Goal: Use online tool/utility: Use online tool/utility

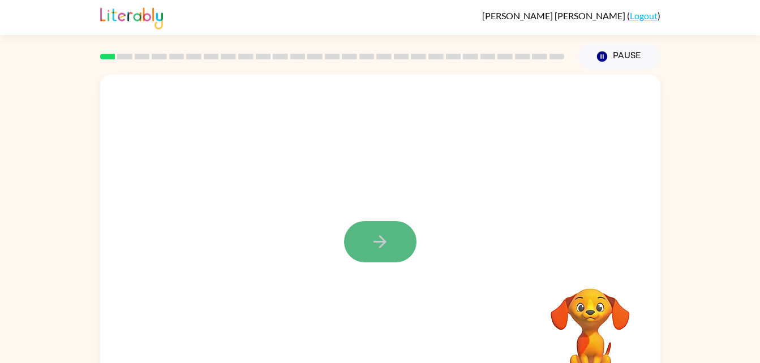
click at [384, 246] on icon "button" at bounding box center [380, 242] width 20 height 20
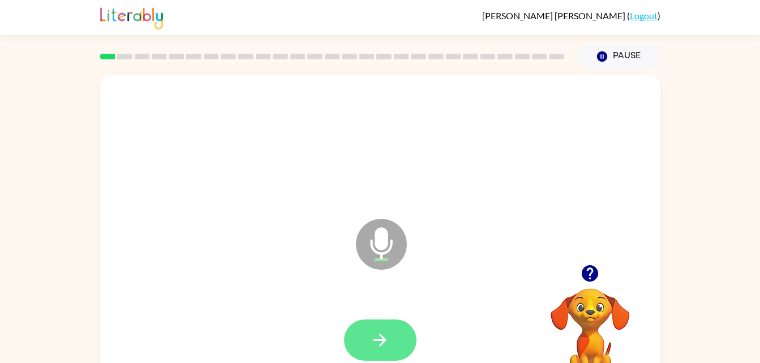
click at [382, 347] on icon "button" at bounding box center [380, 340] width 20 height 20
click at [397, 345] on button "button" at bounding box center [380, 340] width 72 height 41
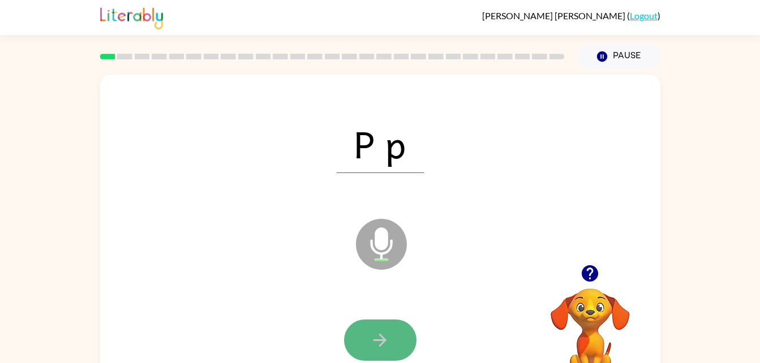
click at [394, 335] on button "button" at bounding box center [380, 340] width 72 height 41
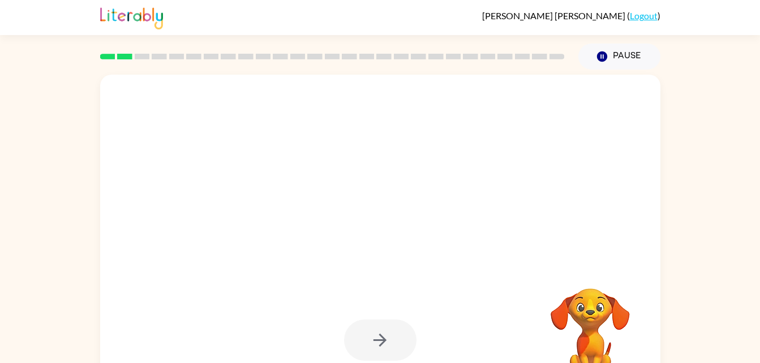
click at [417, 335] on div at bounding box center [379, 340] width 537 height 93
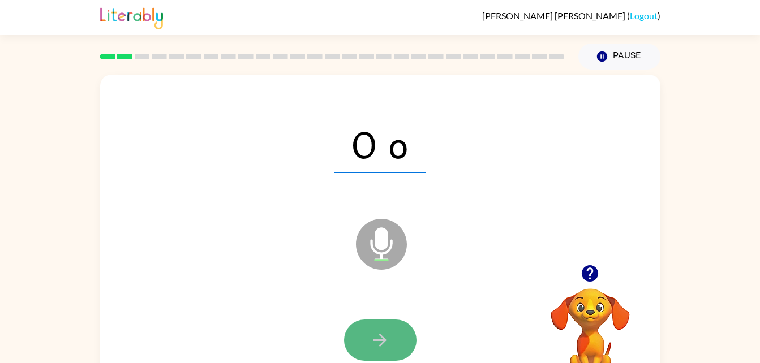
click at [385, 341] on icon "button" at bounding box center [379, 340] width 13 height 13
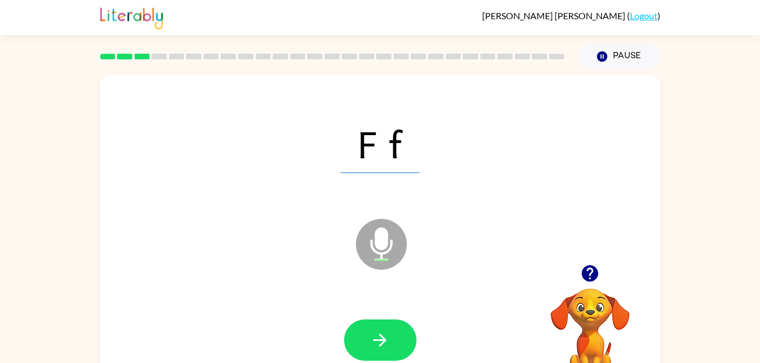
click at [385, 341] on icon "button" at bounding box center [379, 340] width 13 height 13
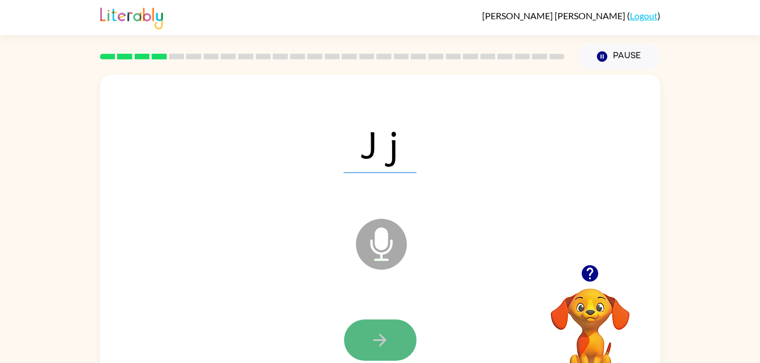
click at [402, 344] on button "button" at bounding box center [380, 340] width 72 height 41
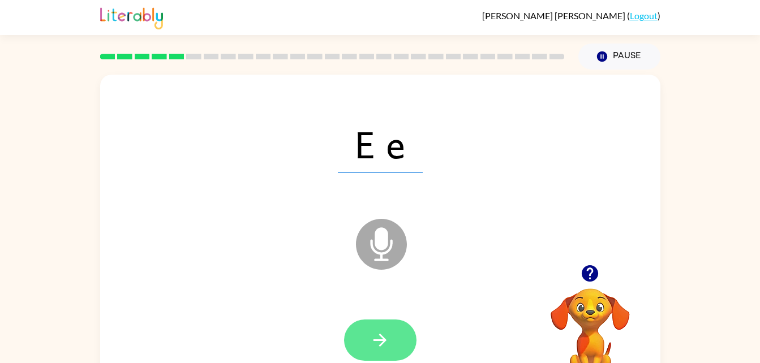
click at [361, 345] on button "button" at bounding box center [380, 340] width 72 height 41
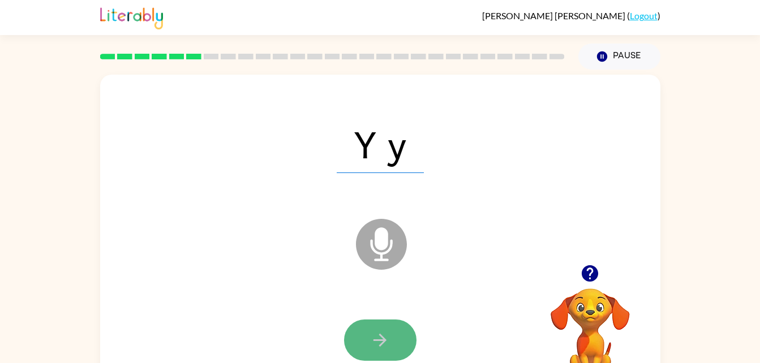
click at [373, 351] on button "button" at bounding box center [380, 340] width 72 height 41
click at [376, 332] on icon "button" at bounding box center [380, 340] width 20 height 20
click at [376, 351] on button "button" at bounding box center [380, 340] width 72 height 41
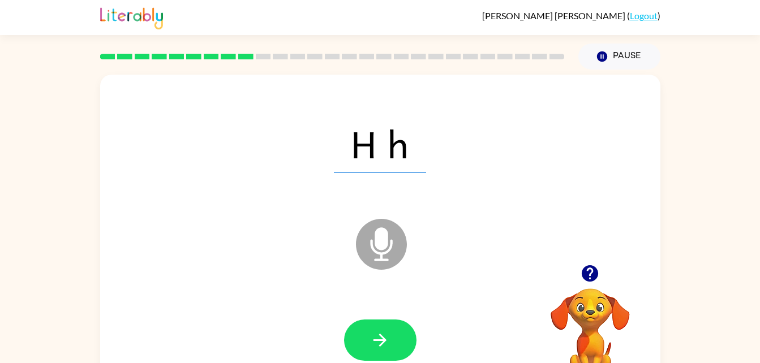
click at [376, 351] on button "button" at bounding box center [380, 340] width 72 height 41
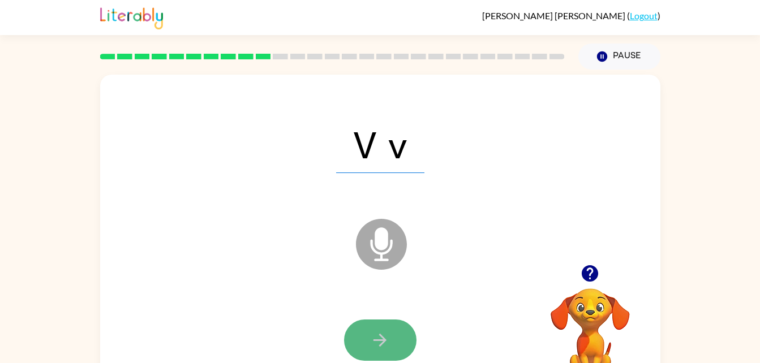
click at [372, 329] on button "button" at bounding box center [380, 340] width 72 height 41
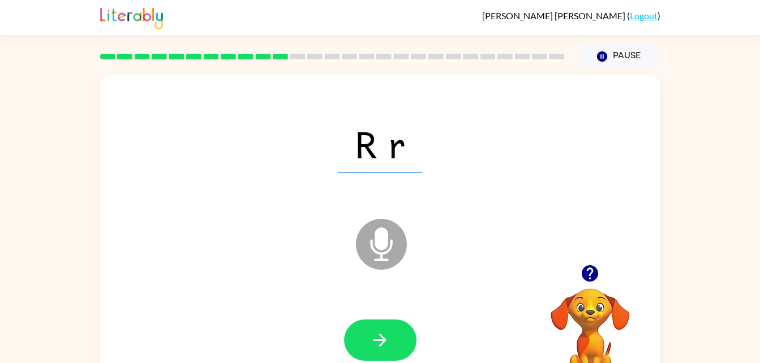
click at [372, 329] on button "button" at bounding box center [380, 340] width 72 height 41
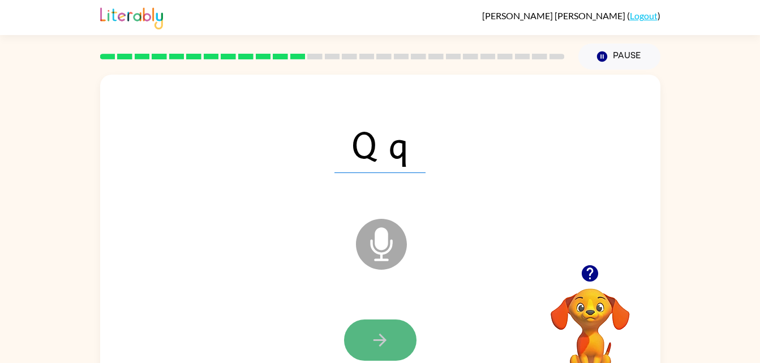
click at [376, 349] on icon "button" at bounding box center [380, 340] width 20 height 20
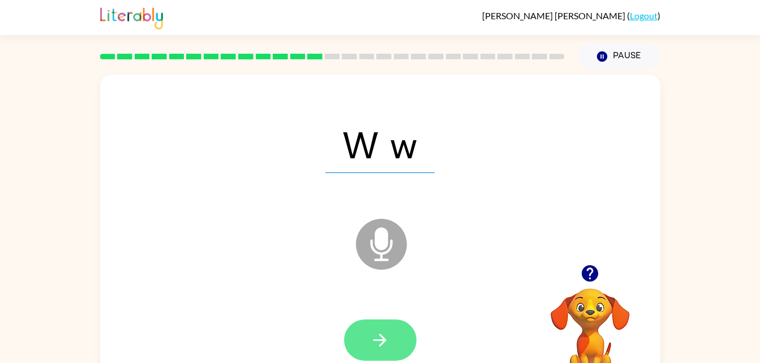
click at [373, 343] on icon "button" at bounding box center [380, 340] width 20 height 20
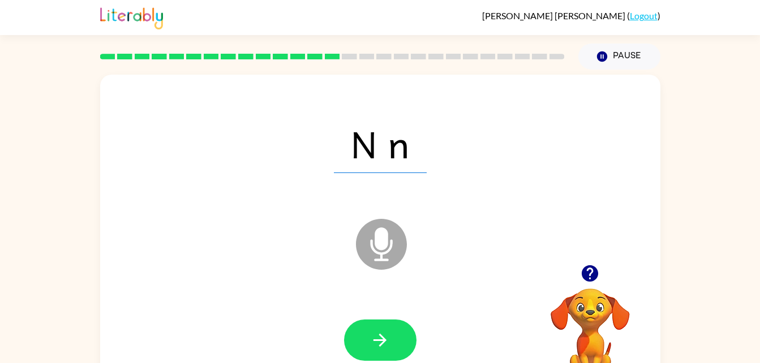
click at [373, 343] on icon "button" at bounding box center [380, 340] width 20 height 20
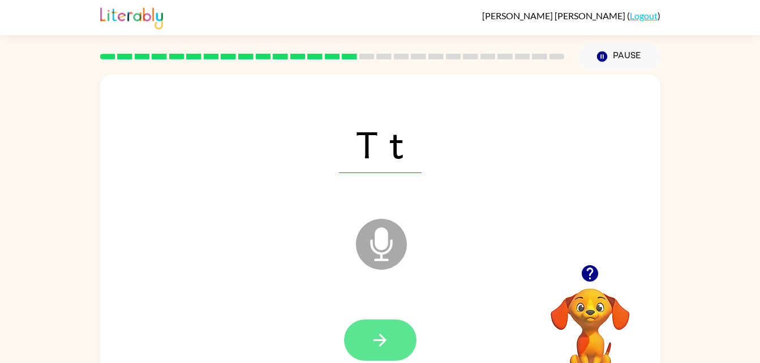
click at [378, 348] on icon "button" at bounding box center [380, 340] width 20 height 20
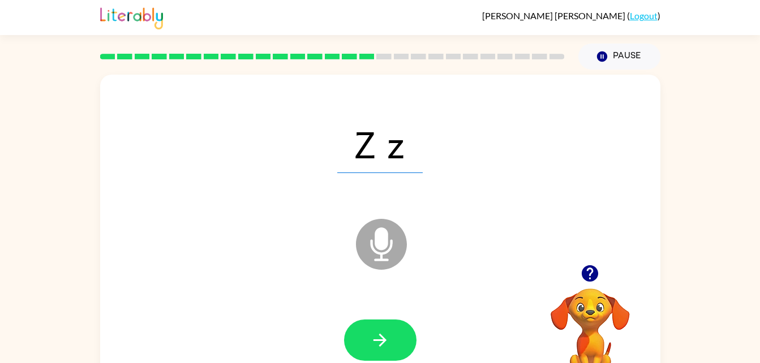
click at [378, 348] on icon "button" at bounding box center [380, 340] width 20 height 20
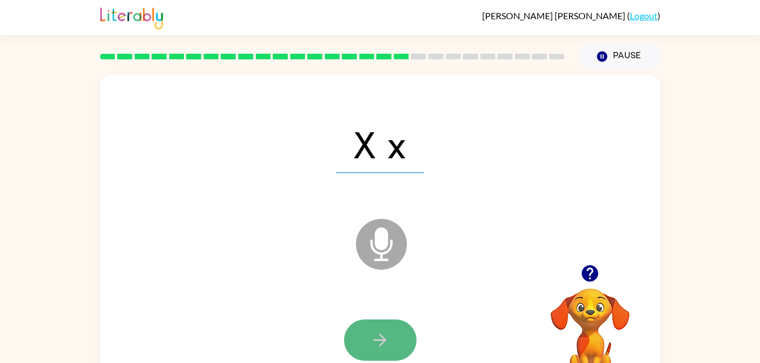
click at [382, 338] on icon "button" at bounding box center [379, 340] width 13 height 13
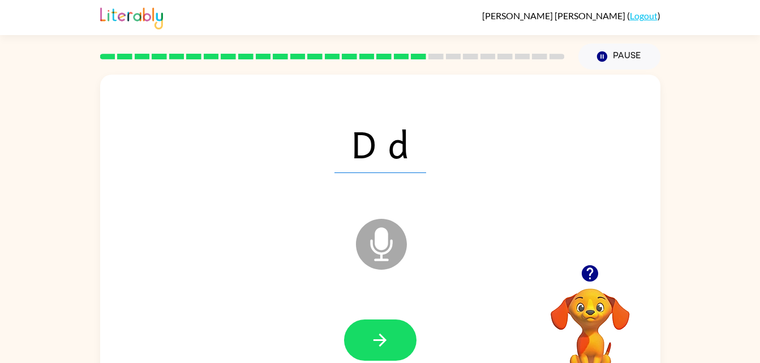
click at [382, 338] on icon "button" at bounding box center [379, 340] width 13 height 13
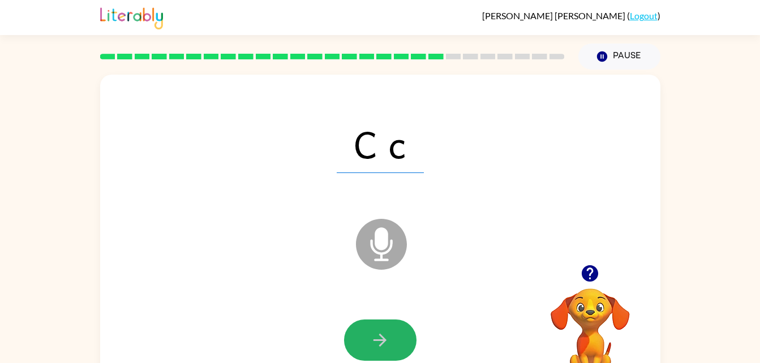
click at [382, 338] on icon "button" at bounding box center [379, 340] width 13 height 13
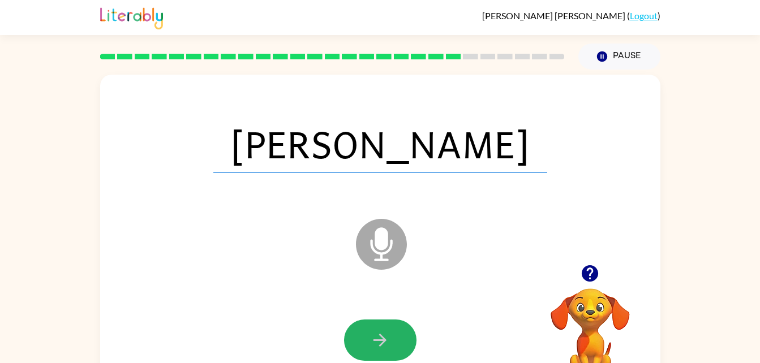
click at [382, 338] on icon "button" at bounding box center [379, 340] width 13 height 13
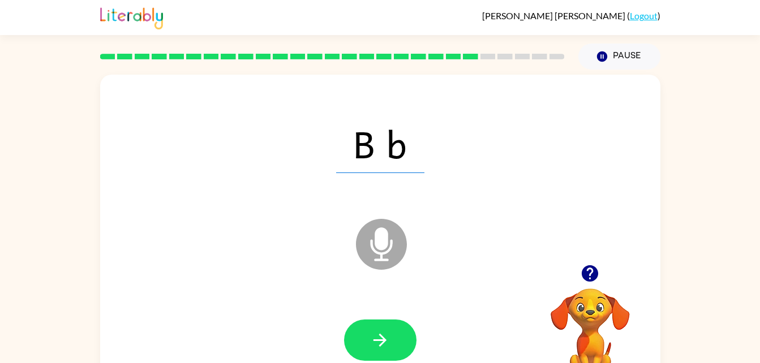
click at [382, 338] on icon "button" at bounding box center [379, 340] width 13 height 13
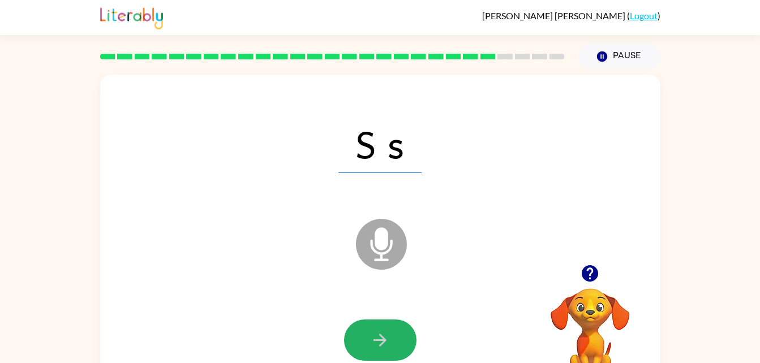
click at [382, 338] on icon "button" at bounding box center [379, 340] width 13 height 13
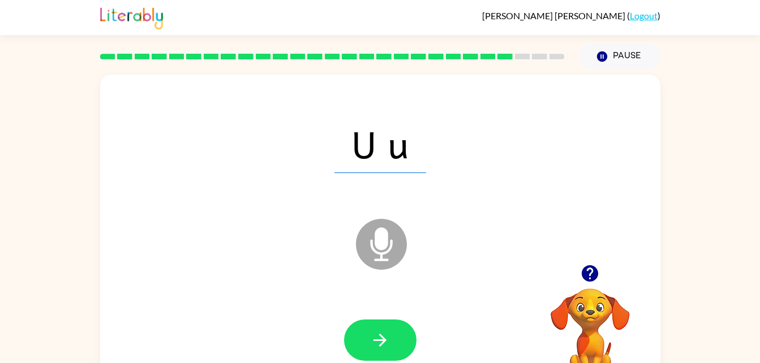
click at [382, 338] on icon "button" at bounding box center [379, 340] width 13 height 13
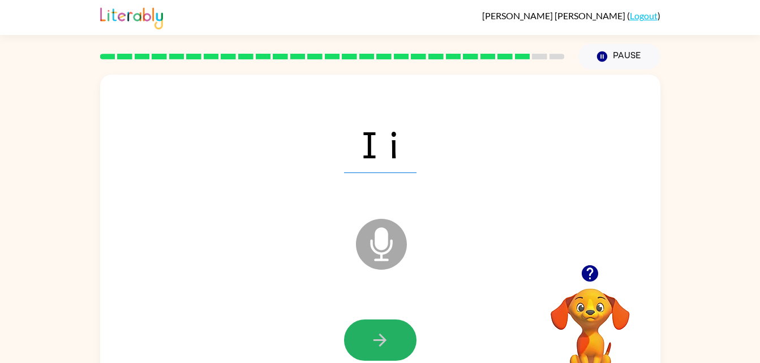
click at [382, 338] on icon "button" at bounding box center [379, 340] width 13 height 13
